Goal: Information Seeking & Learning: Learn about a topic

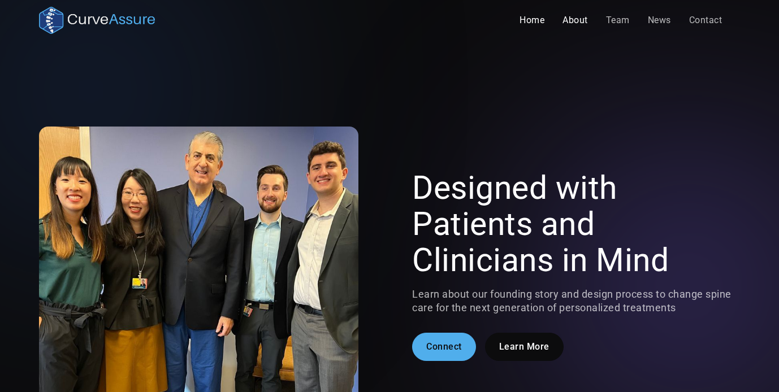
click at [524, 18] on link "Home" at bounding box center [531, 20] width 43 height 23
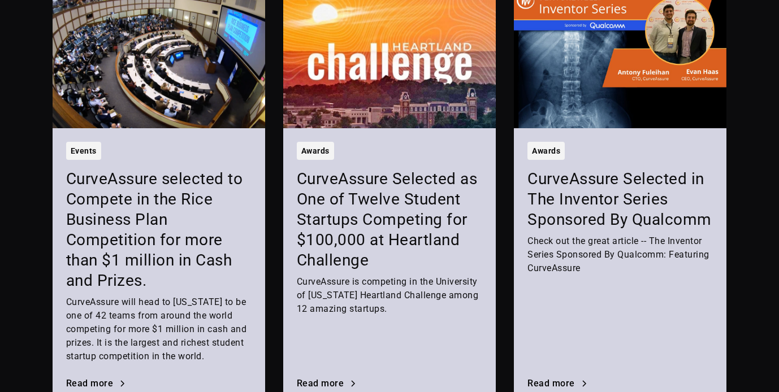
scroll to position [1450, 0]
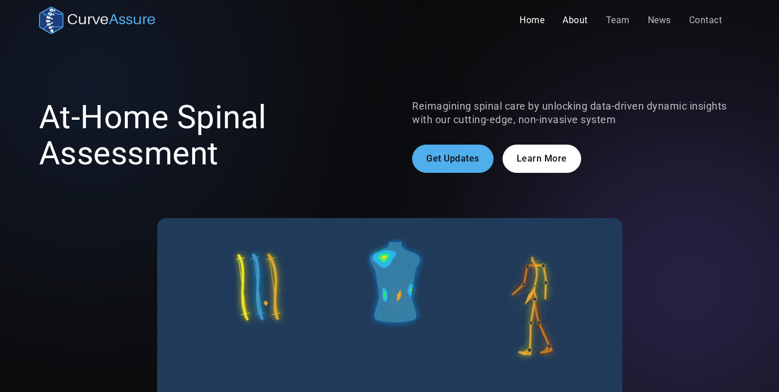
click at [568, 13] on link "About" at bounding box center [575, 20] width 44 height 23
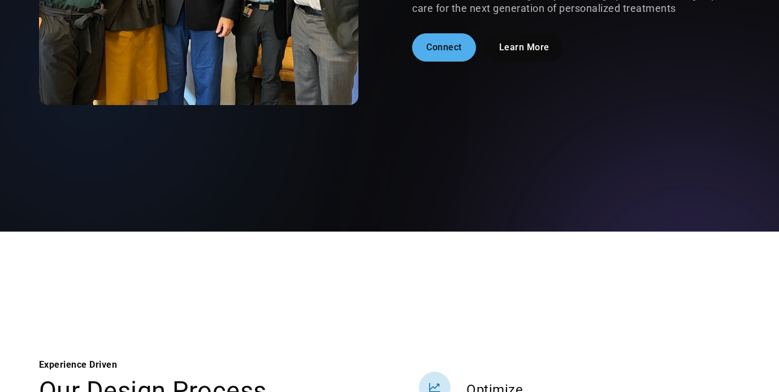
scroll to position [306, 0]
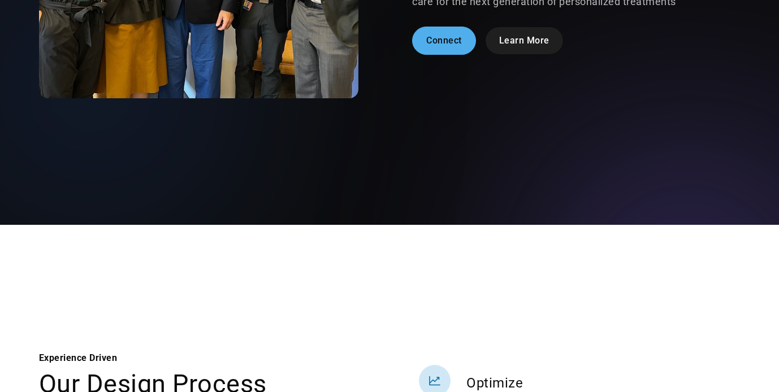
click at [520, 40] on link "Learn More" at bounding box center [524, 41] width 79 height 28
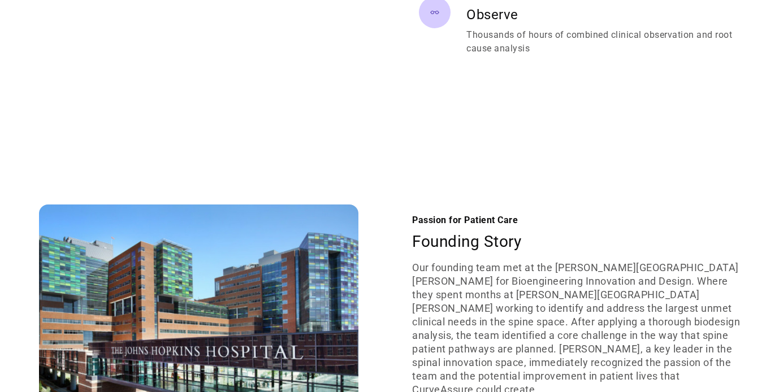
scroll to position [1021, 0]
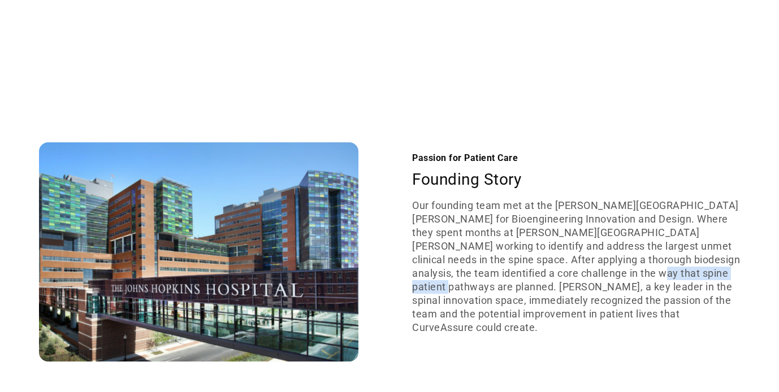
drag, startPoint x: 610, startPoint y: 284, endPoint x: 716, endPoint y: 285, distance: 106.2
click at [716, 285] on p "Our founding team met at the Johns Hopkins Center for Bioengineering Innovation…" at bounding box center [576, 267] width 328 height 136
copy p "Dr. Nicholas Theodore,"
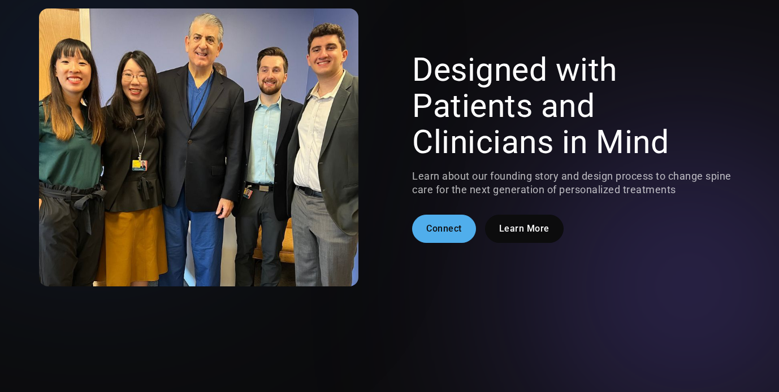
scroll to position [0, 0]
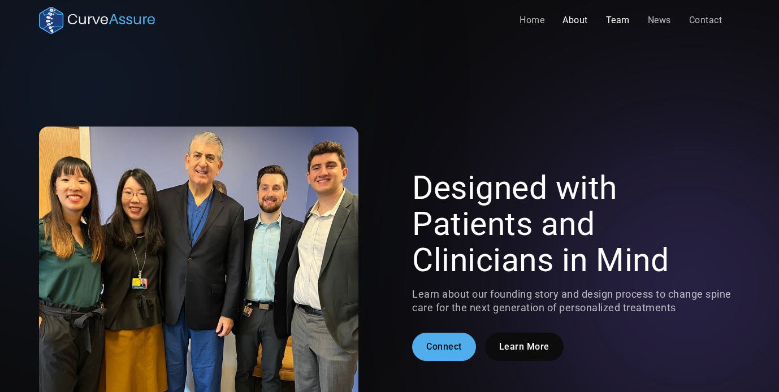
click at [615, 19] on link "Team" at bounding box center [618, 20] width 42 height 23
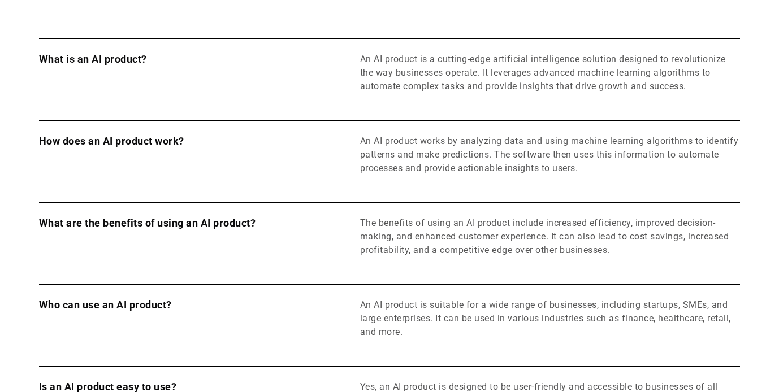
scroll to position [515, 0]
